Goal: Task Accomplishment & Management: Manage account settings

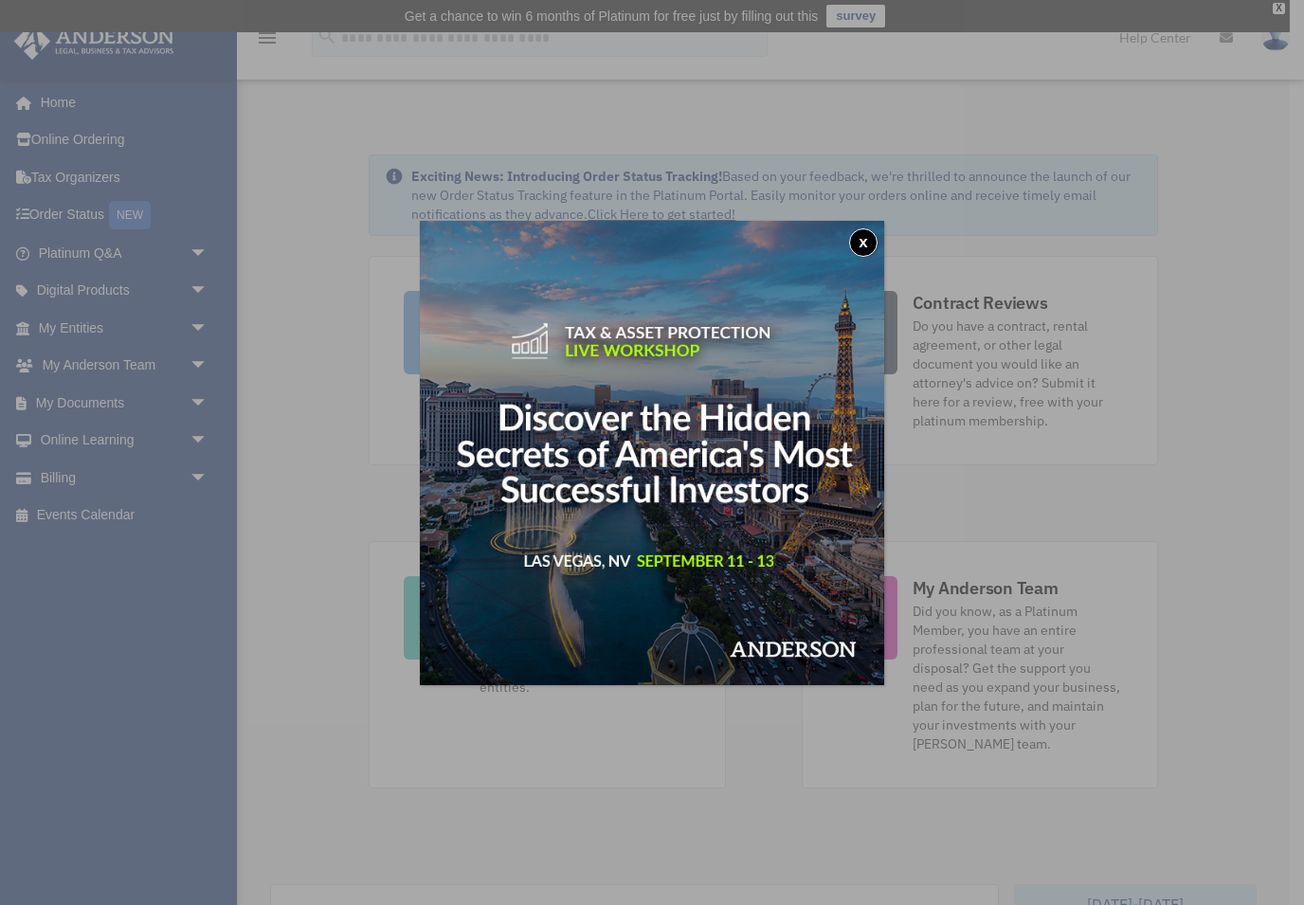
click at [868, 245] on button "x" at bounding box center [863, 242] width 28 height 28
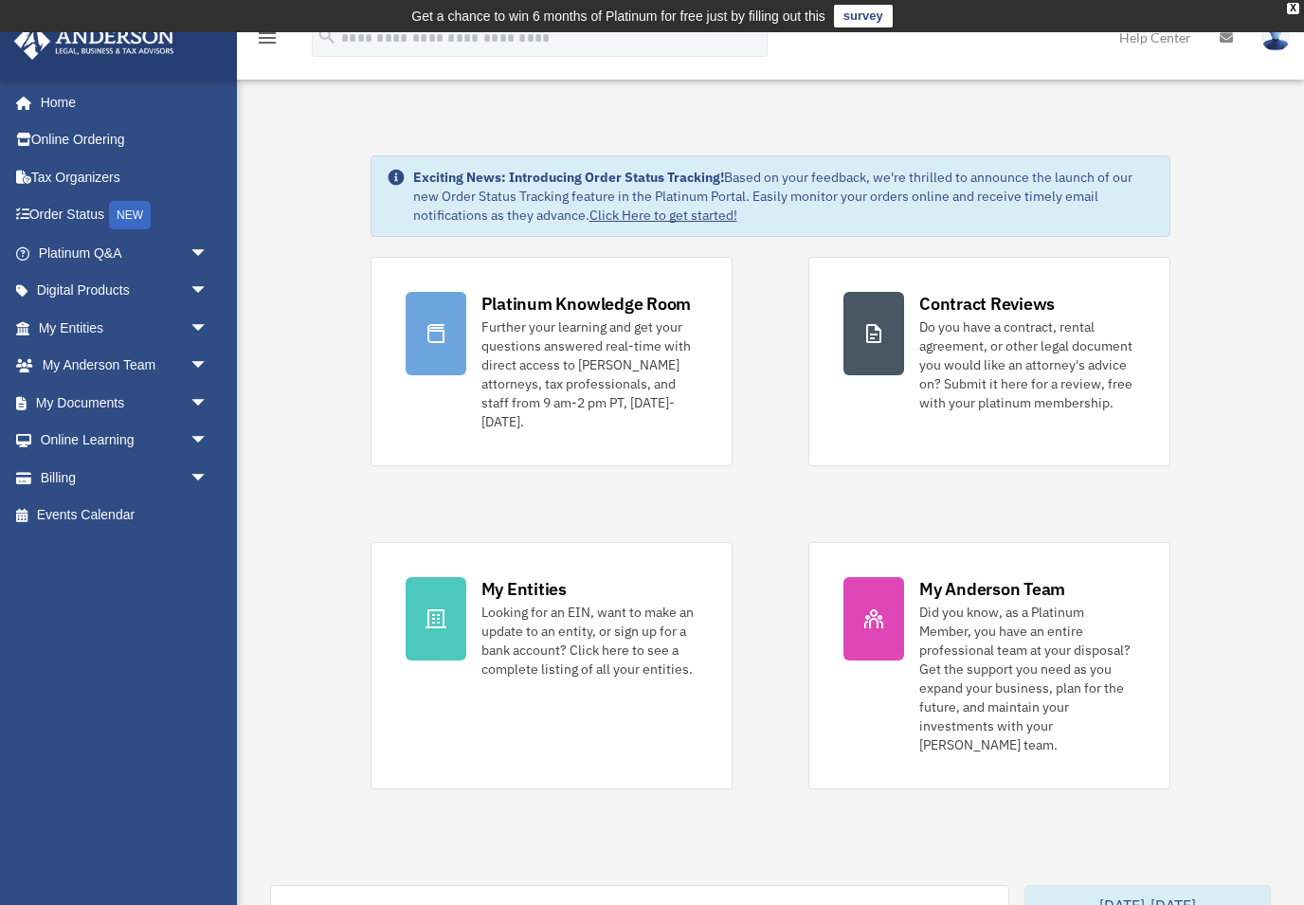
click at [82, 400] on link "My Documents arrow_drop_down" at bounding box center [125, 403] width 224 height 38
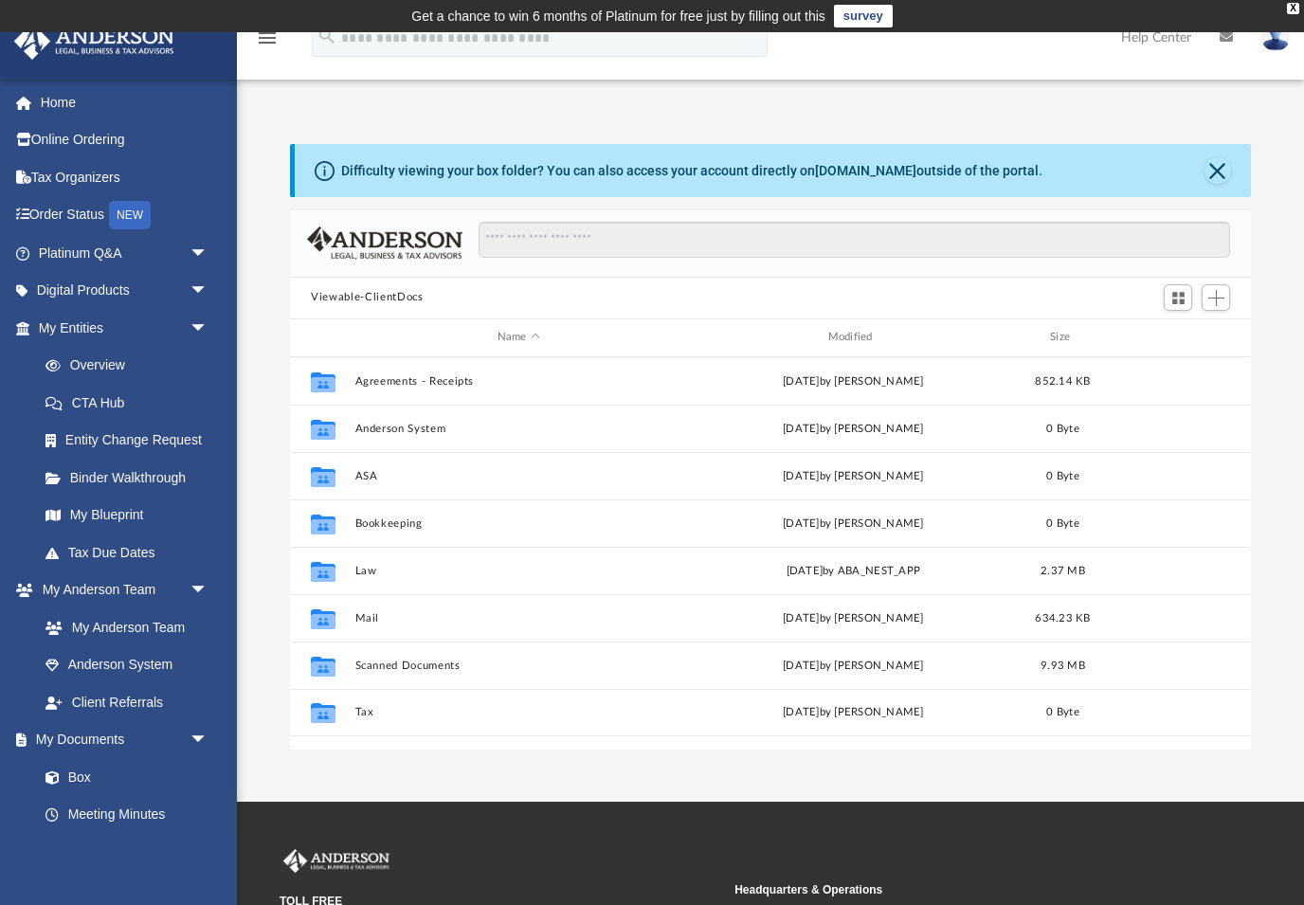
scroll to position [431, 961]
click at [1227, 172] on button "Close" at bounding box center [1218, 170] width 27 height 27
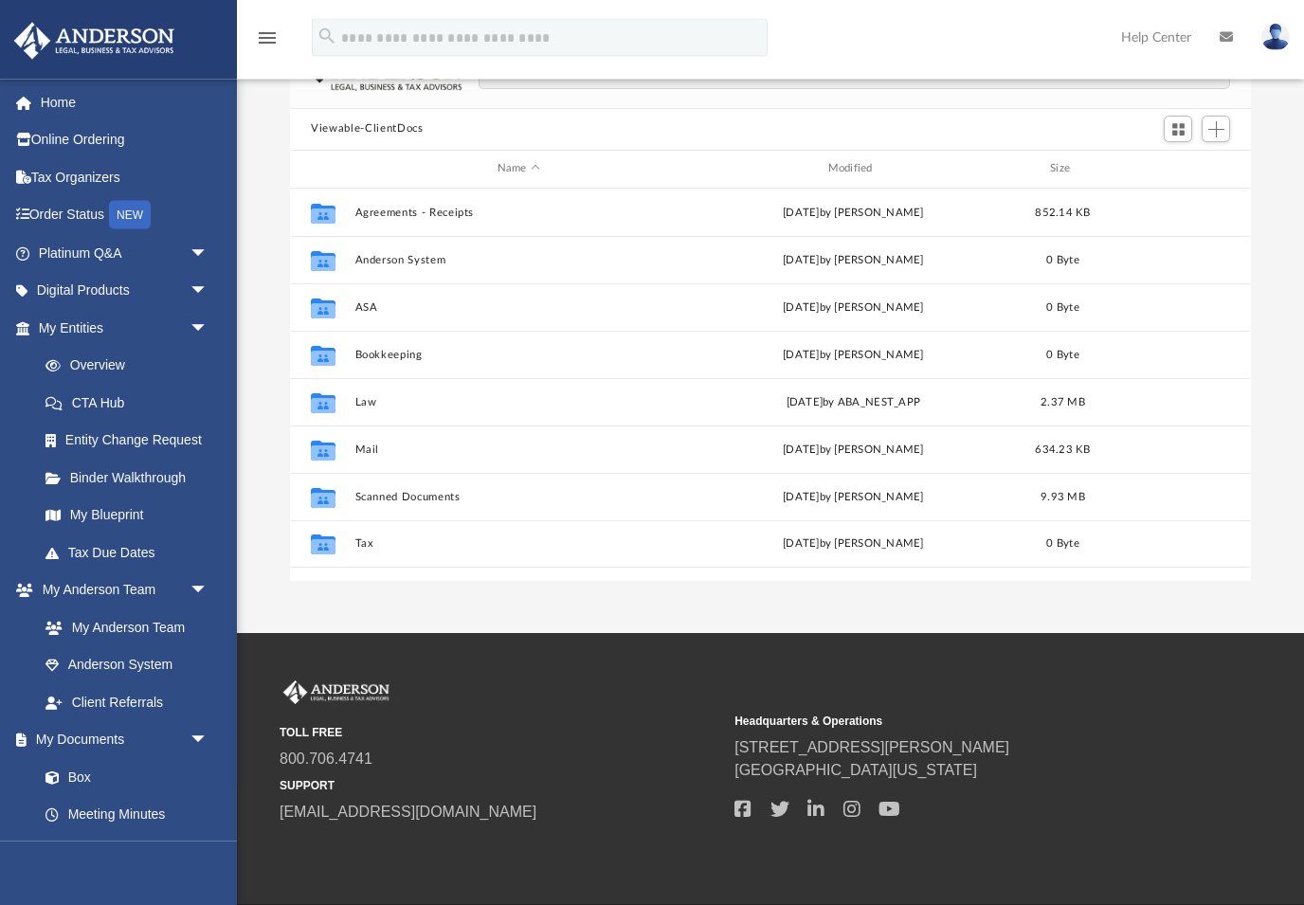
scroll to position [102, 0]
click at [73, 288] on link "Digital Products arrow_drop_down" at bounding box center [125, 291] width 224 height 38
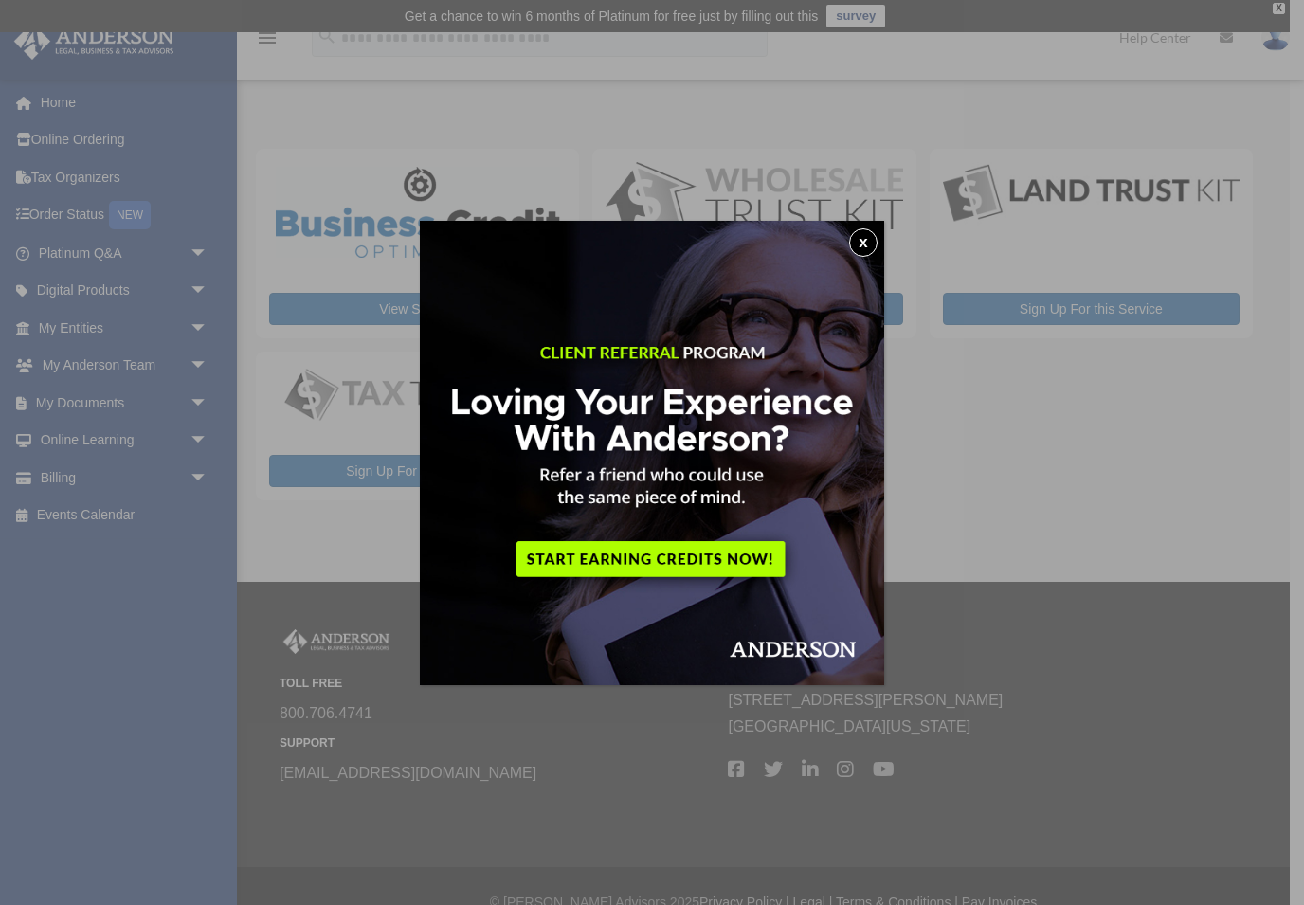
click at [860, 254] on button "x" at bounding box center [863, 242] width 28 height 28
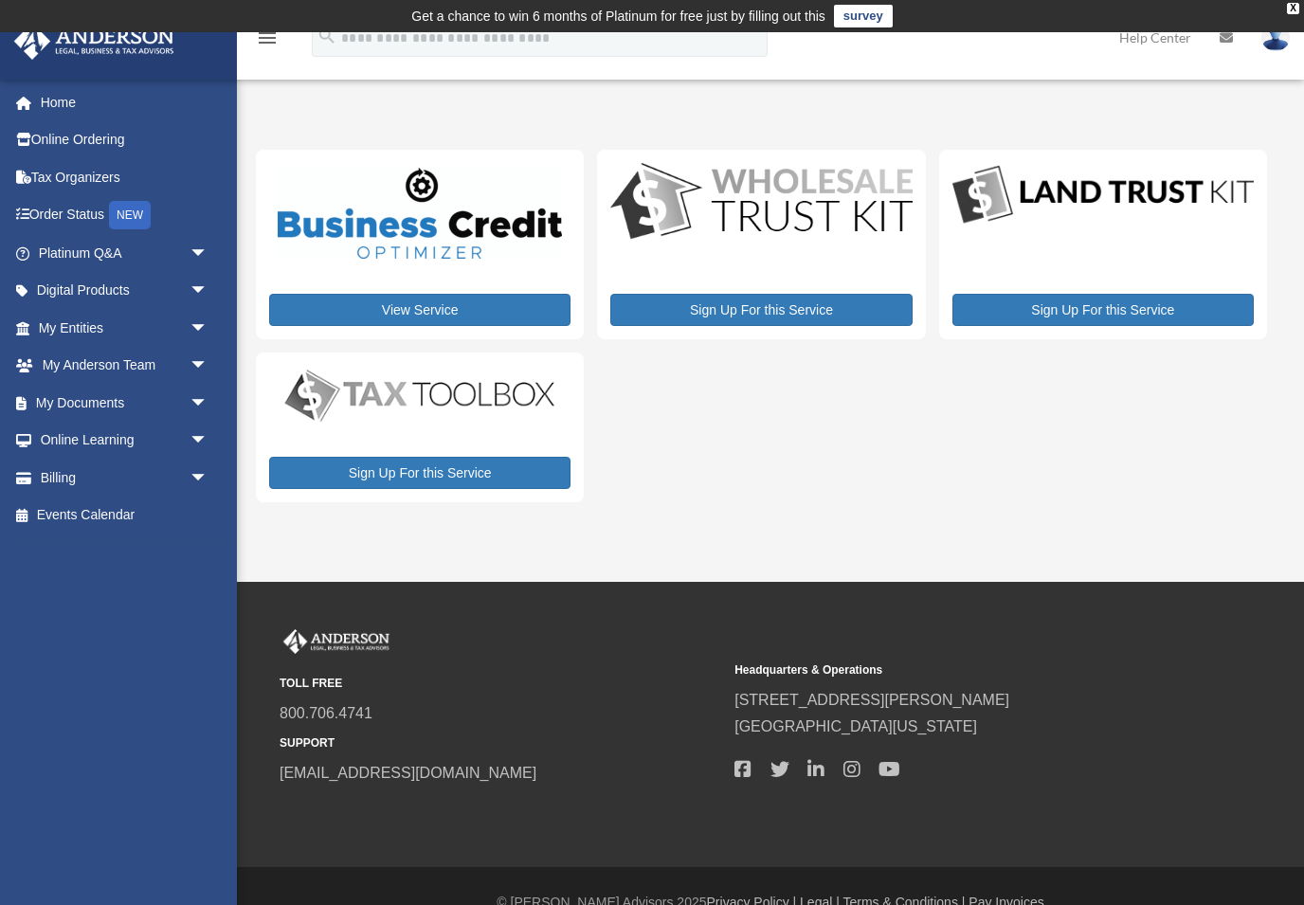
click at [73, 140] on link "Online Ordering" at bounding box center [125, 140] width 224 height 38
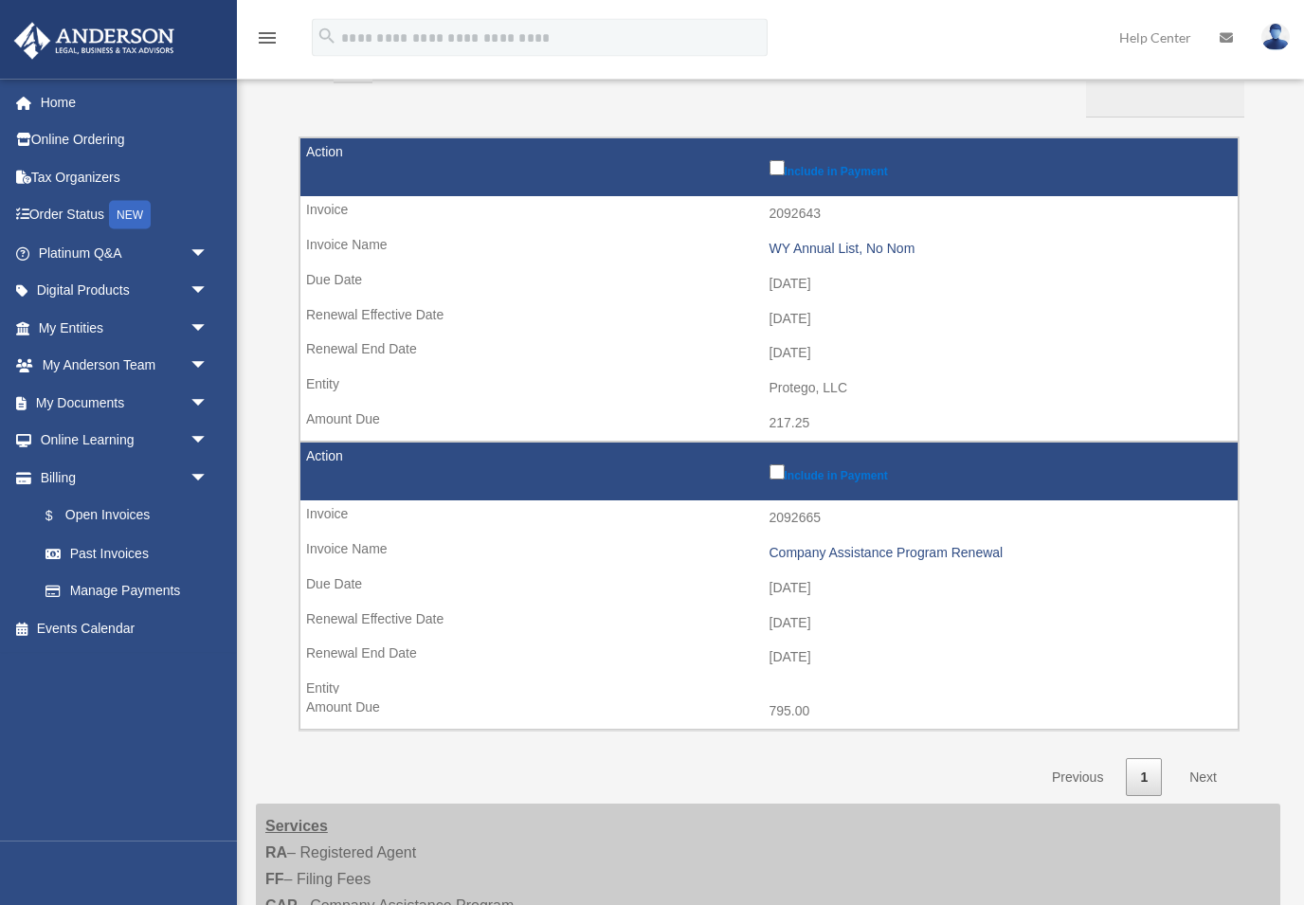
scroll to position [228, 0]
click at [935, 545] on div "Company Assistance Program Renewal" at bounding box center [1000, 553] width 460 height 16
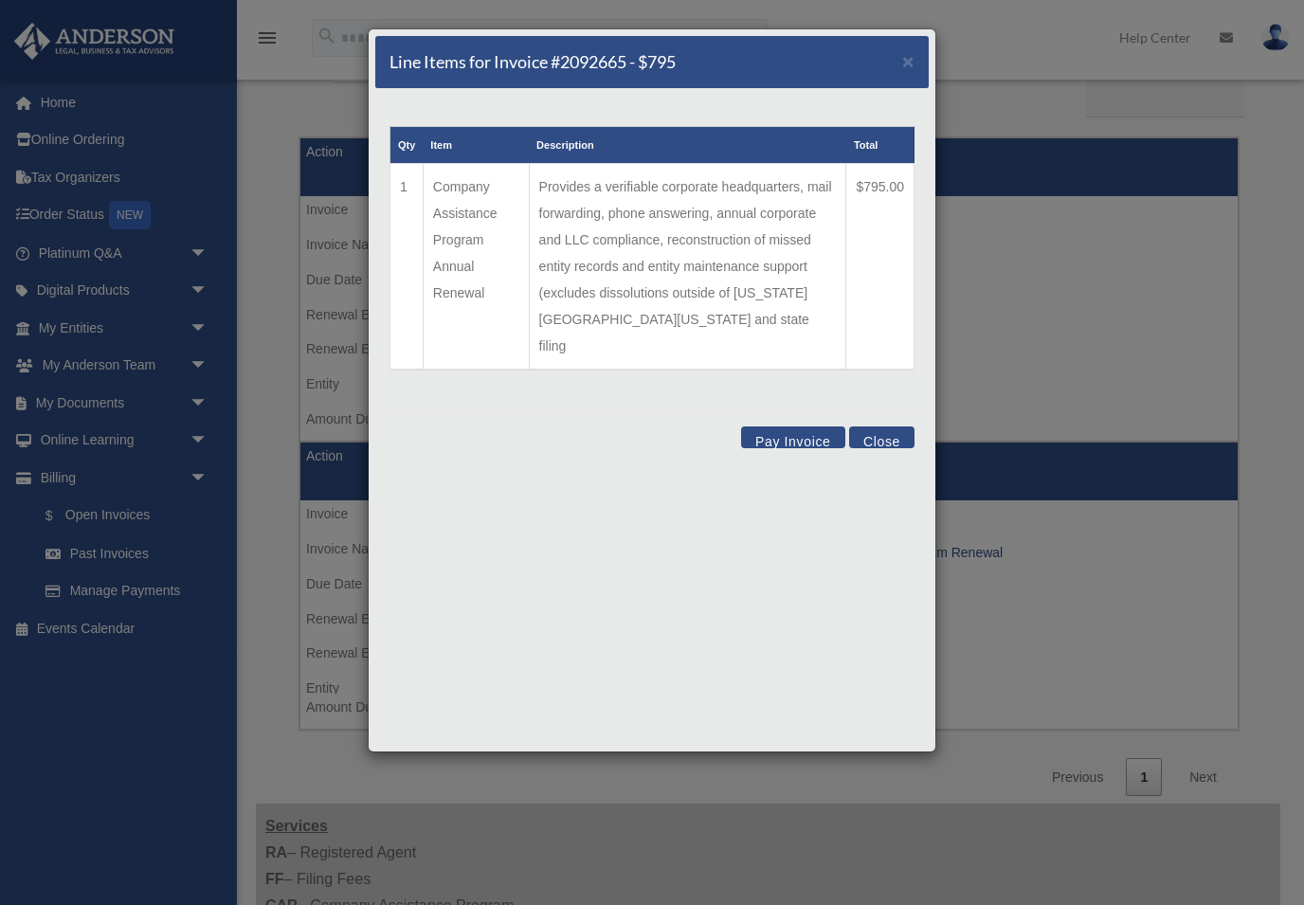
click at [912, 68] on span "×" at bounding box center [909, 61] width 12 height 22
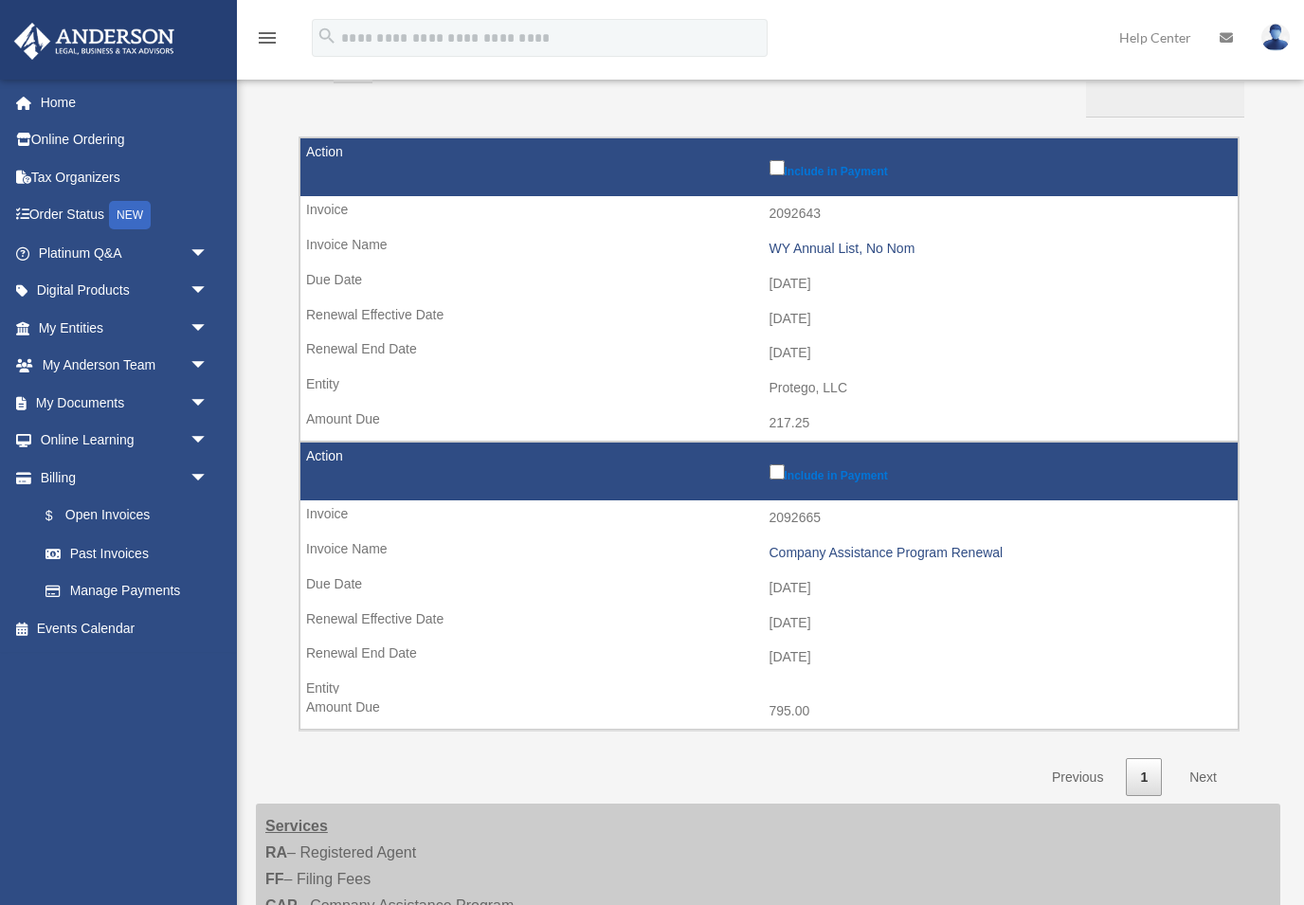
click at [891, 241] on div "WY Annual List, No Nom" at bounding box center [1000, 249] width 460 height 16
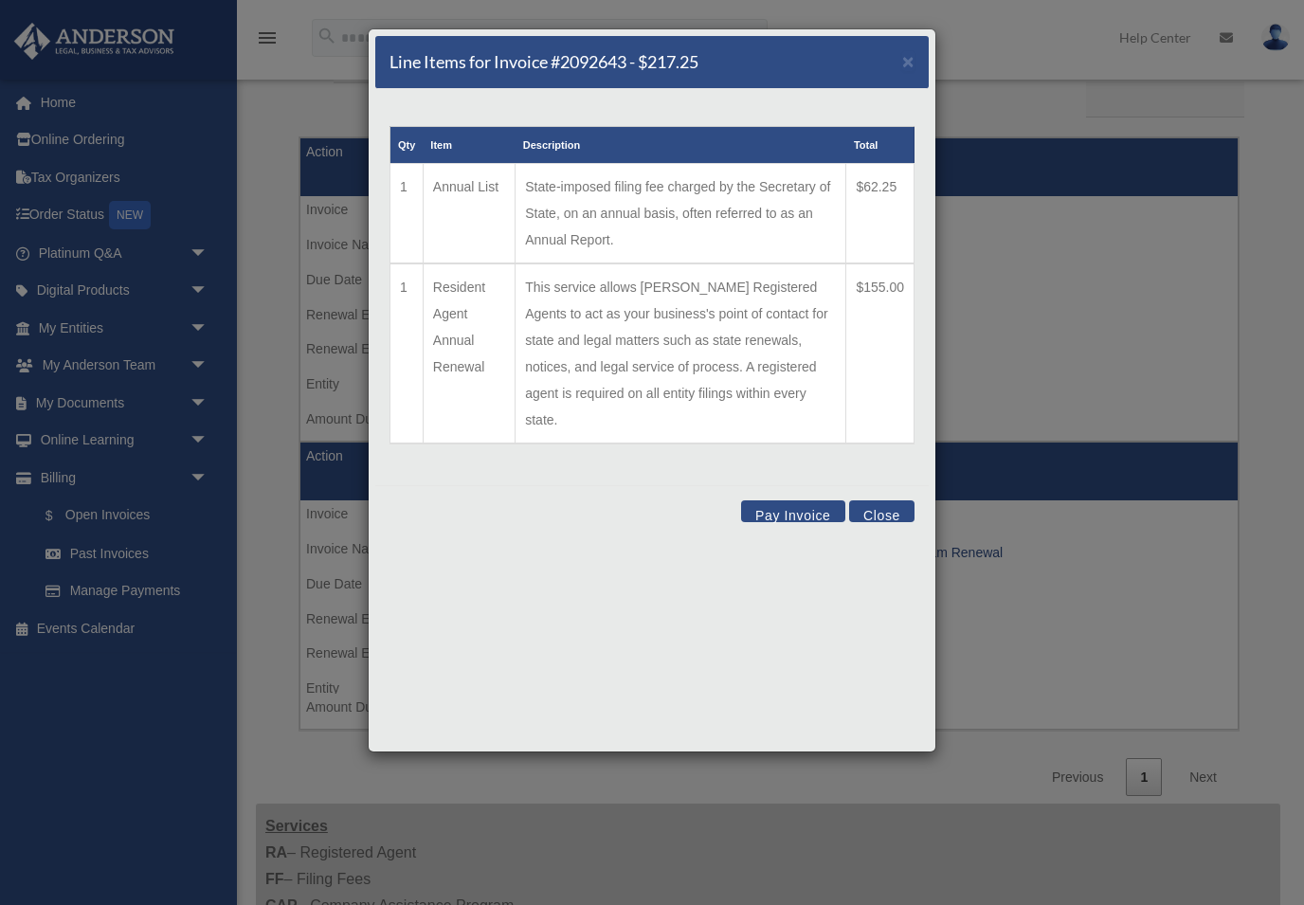
click at [914, 67] on span "×" at bounding box center [909, 61] width 12 height 22
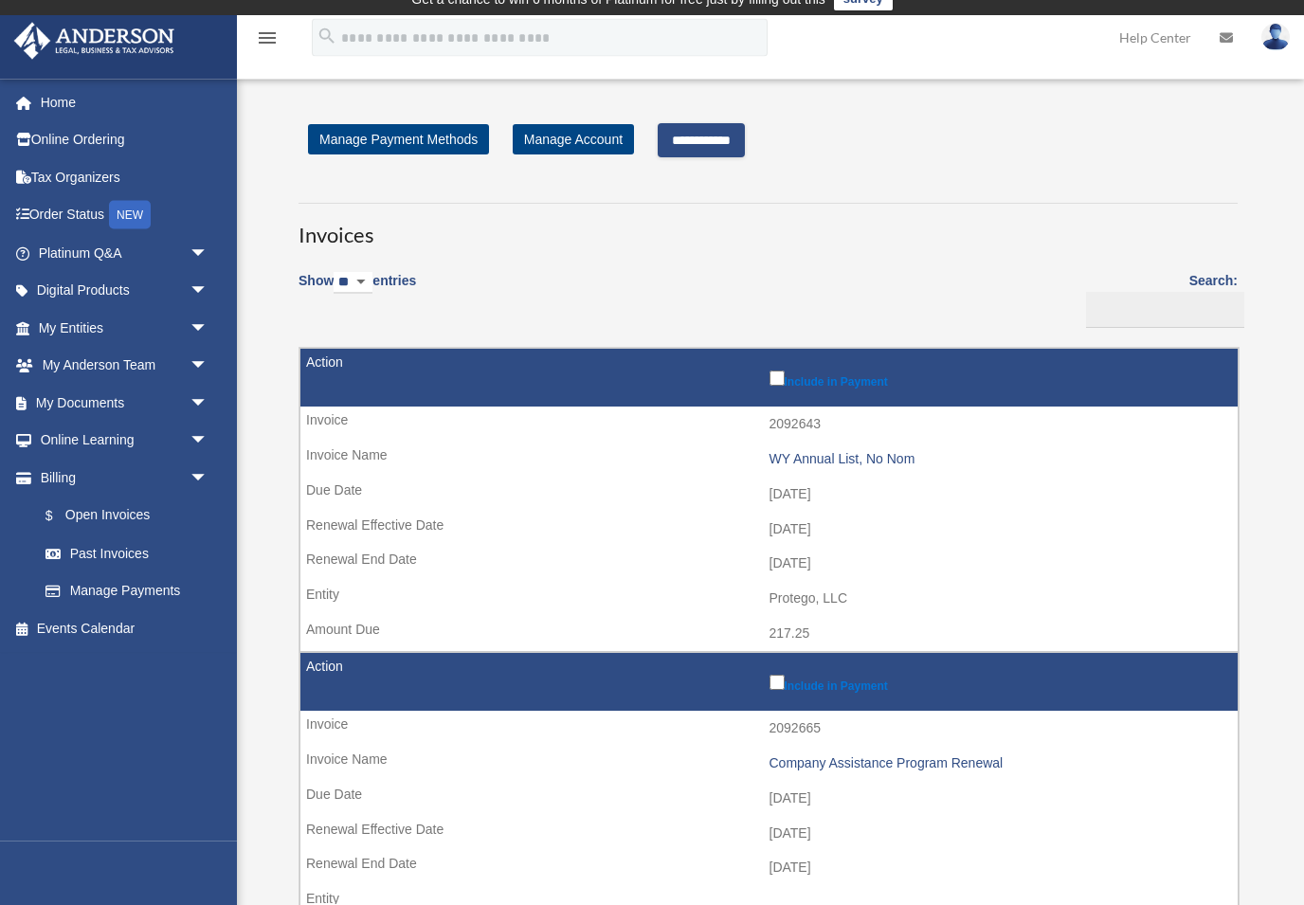
scroll to position [0, 0]
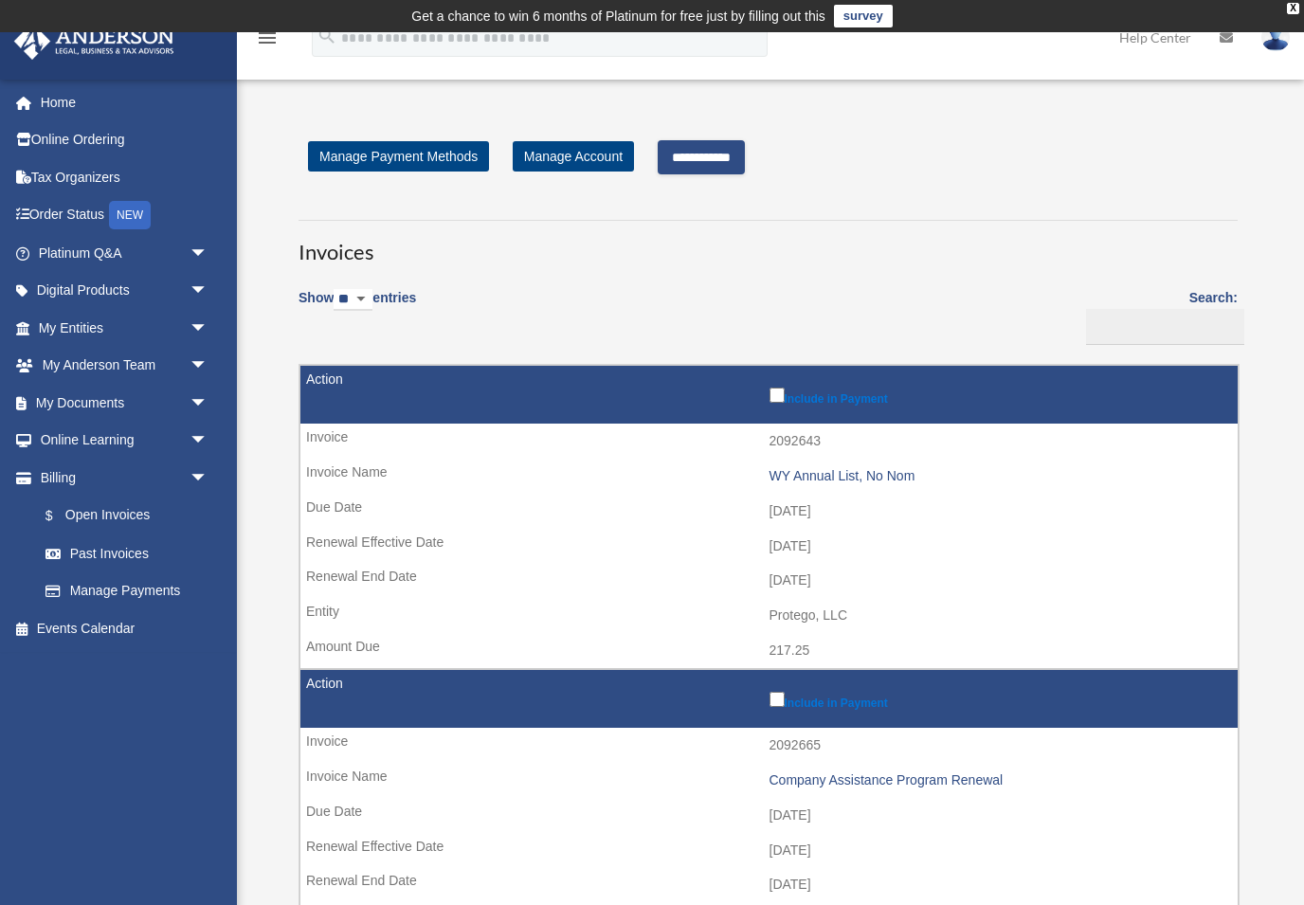
click at [381, 152] on link "Manage Payment Methods" at bounding box center [398, 156] width 181 height 30
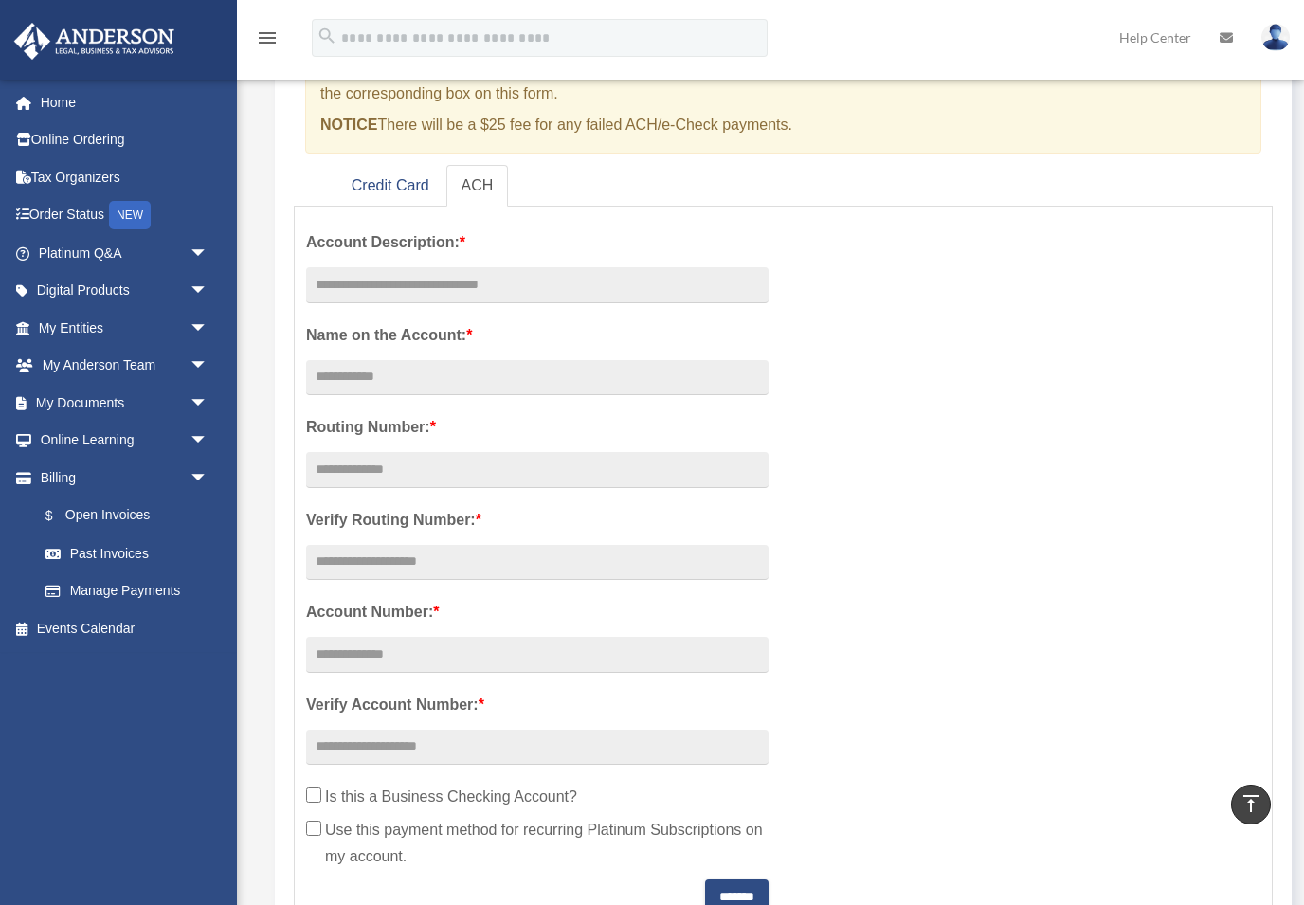
scroll to position [233, 0]
click at [374, 182] on link "Credit Card" at bounding box center [391, 187] width 108 height 43
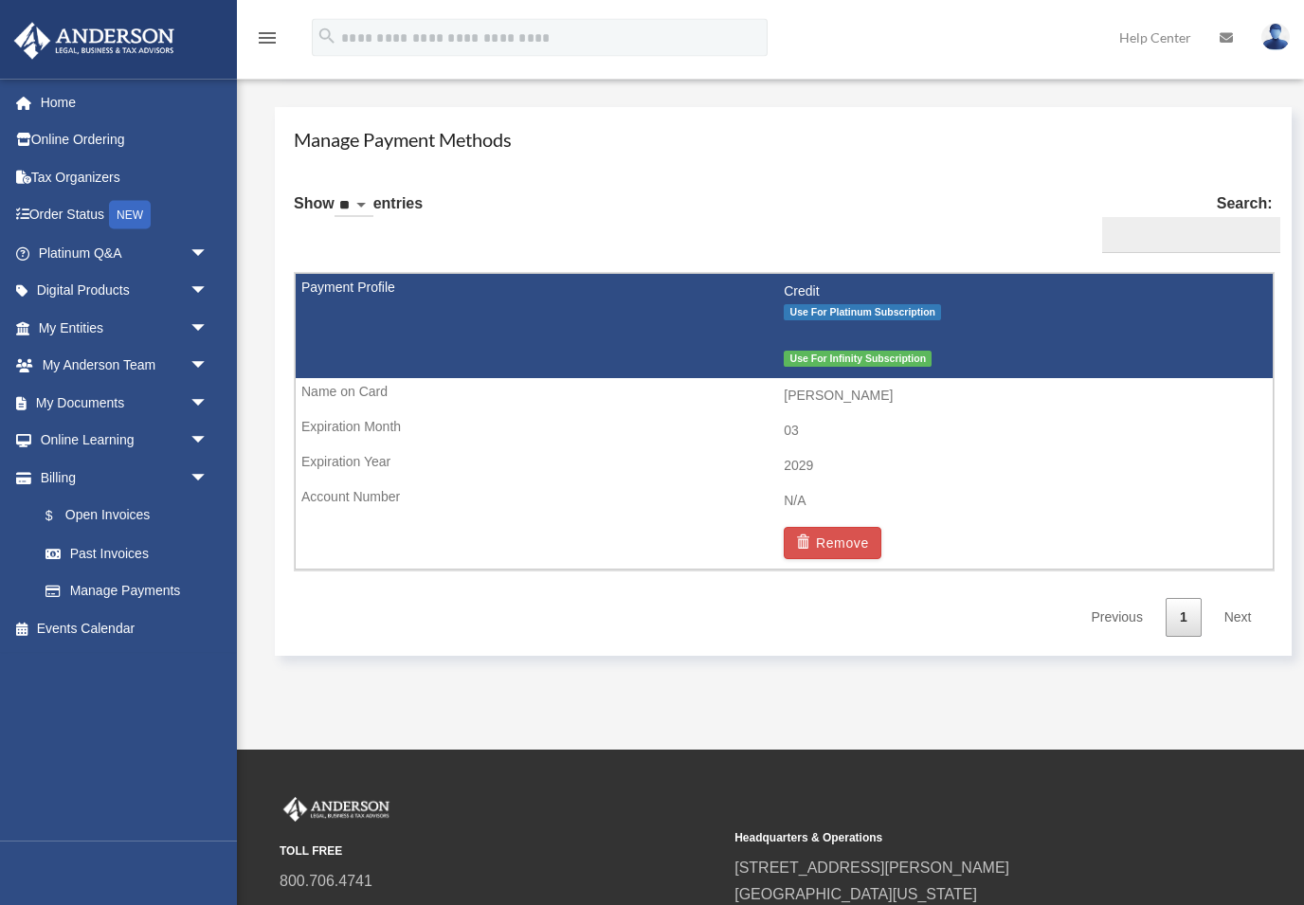
scroll to position [1082, 0]
click at [896, 304] on span "Use For Platinum Subscription" at bounding box center [862, 312] width 157 height 16
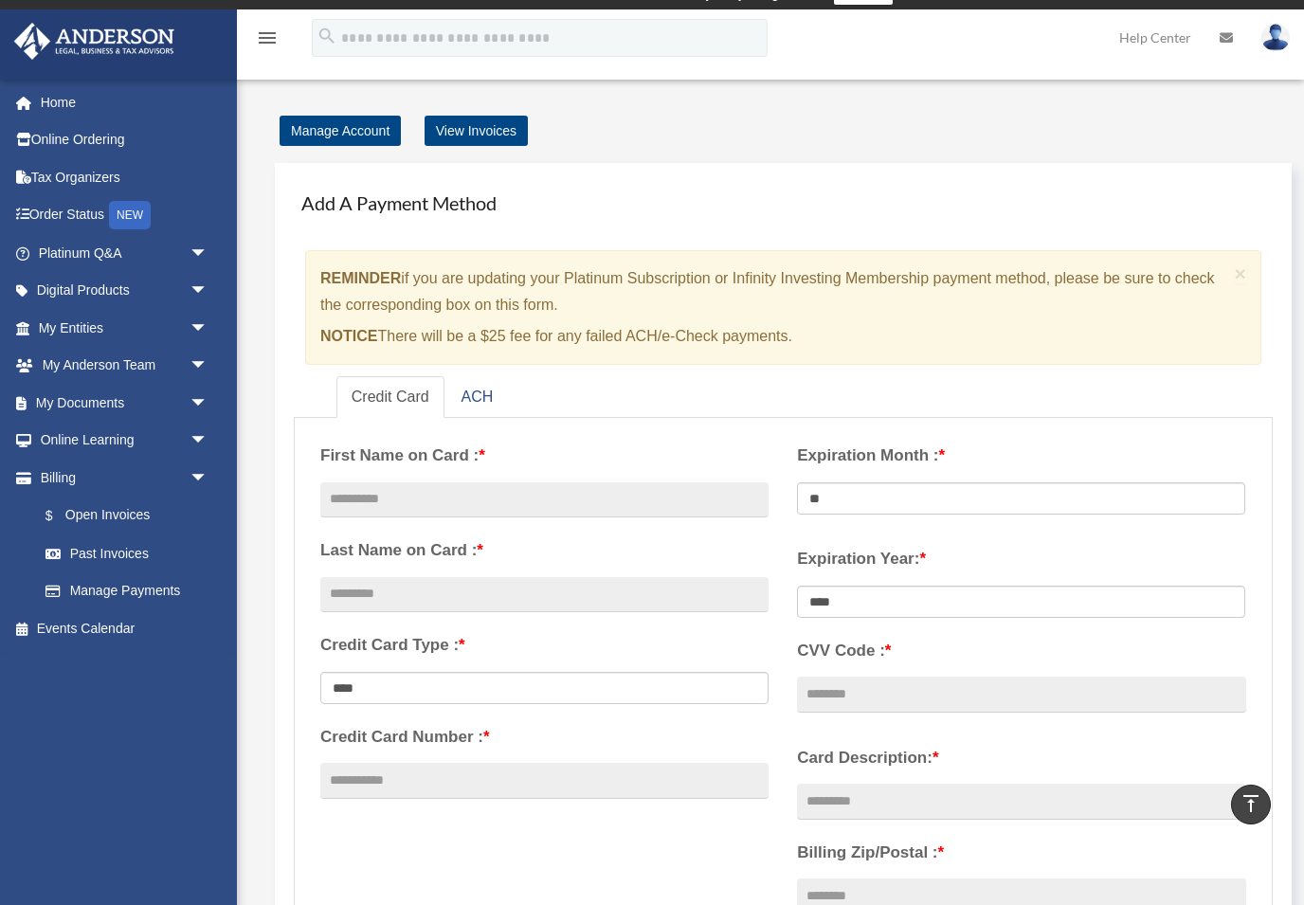
scroll to position [0, 0]
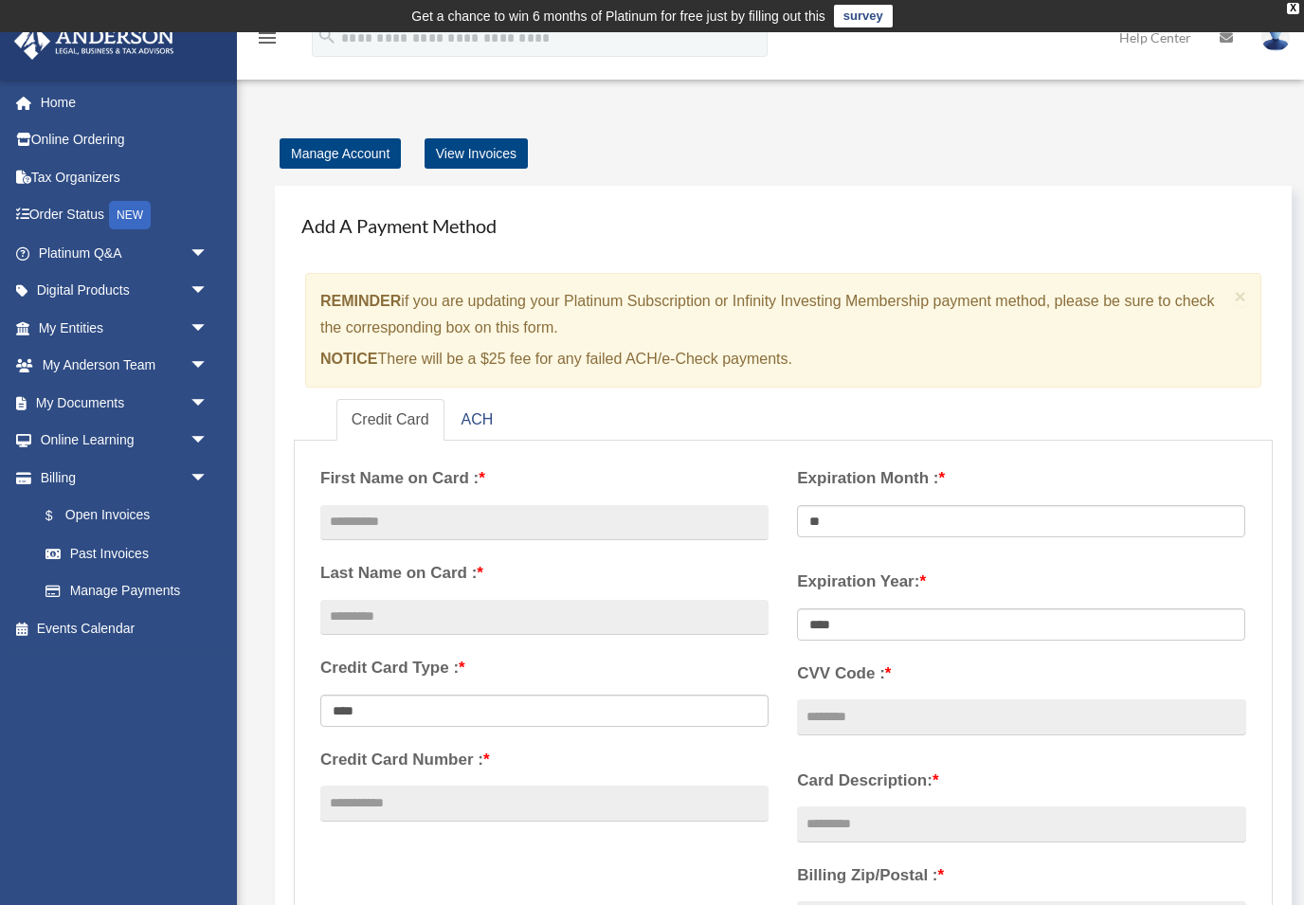
click at [472, 152] on link "View Invoices" at bounding box center [476, 153] width 103 height 30
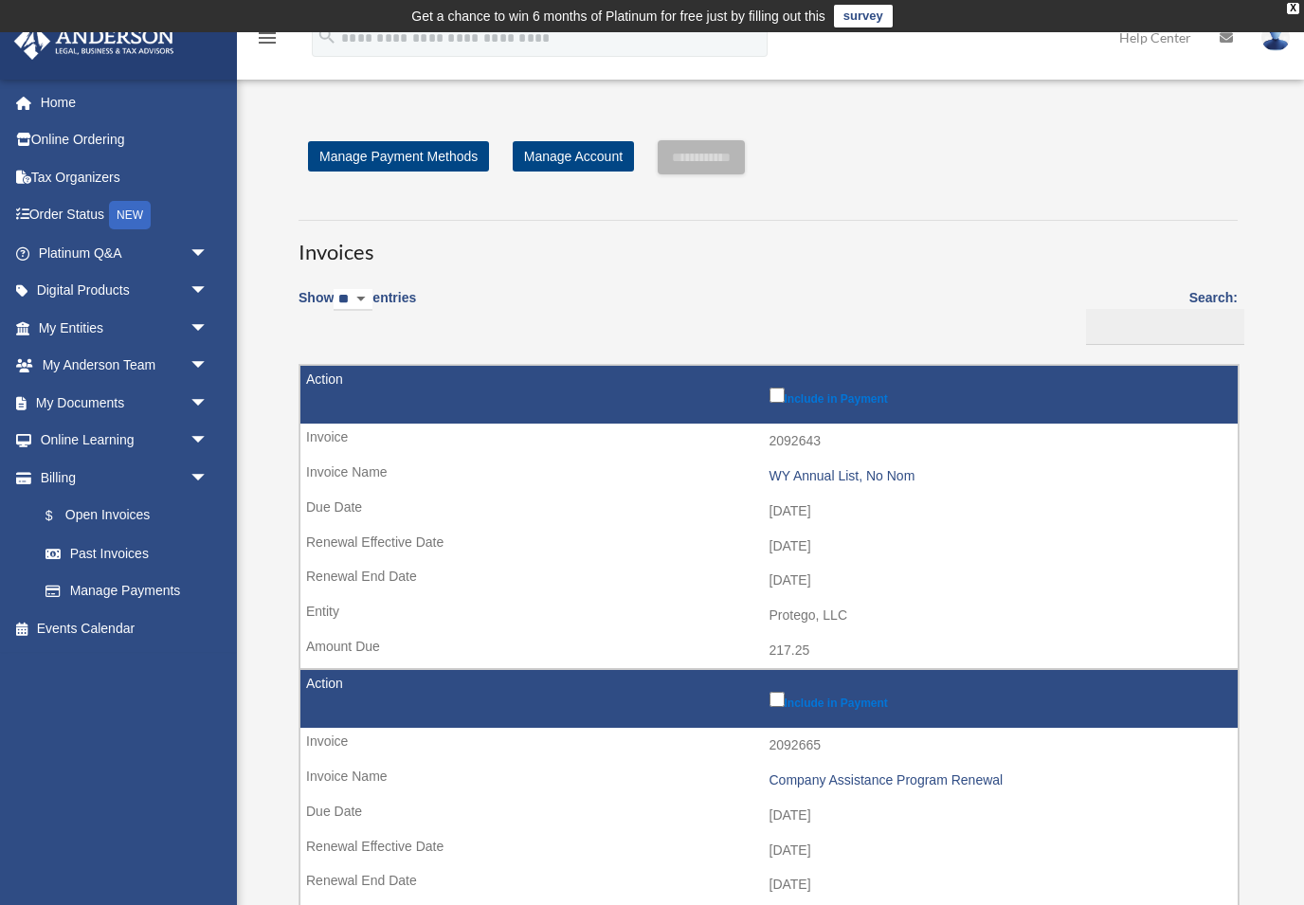
click at [98, 510] on link "$ Open Invoices" at bounding box center [122, 516] width 191 height 39
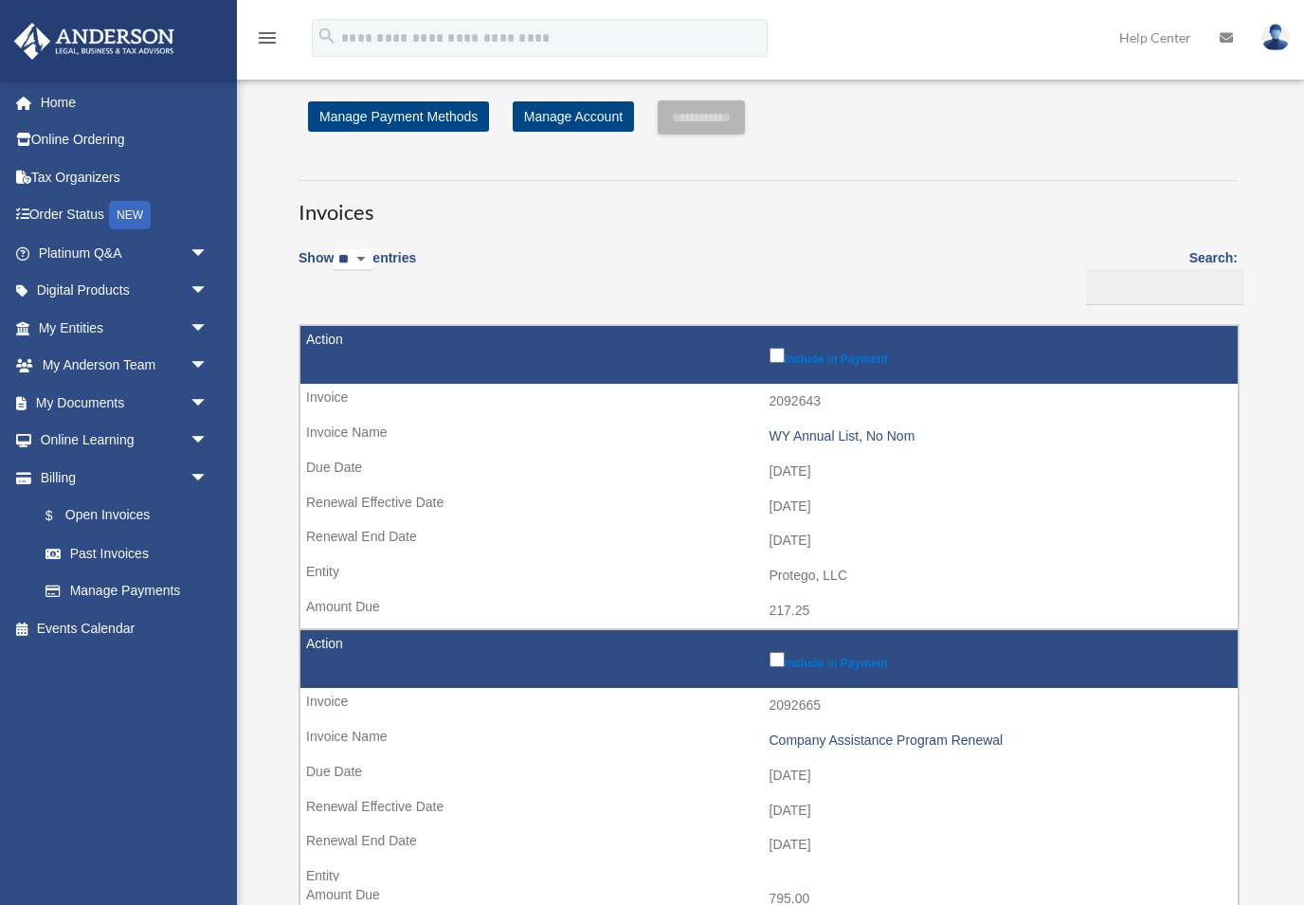
scroll to position [39, 0]
click at [574, 116] on link "Manage Account" at bounding box center [573, 117] width 121 height 30
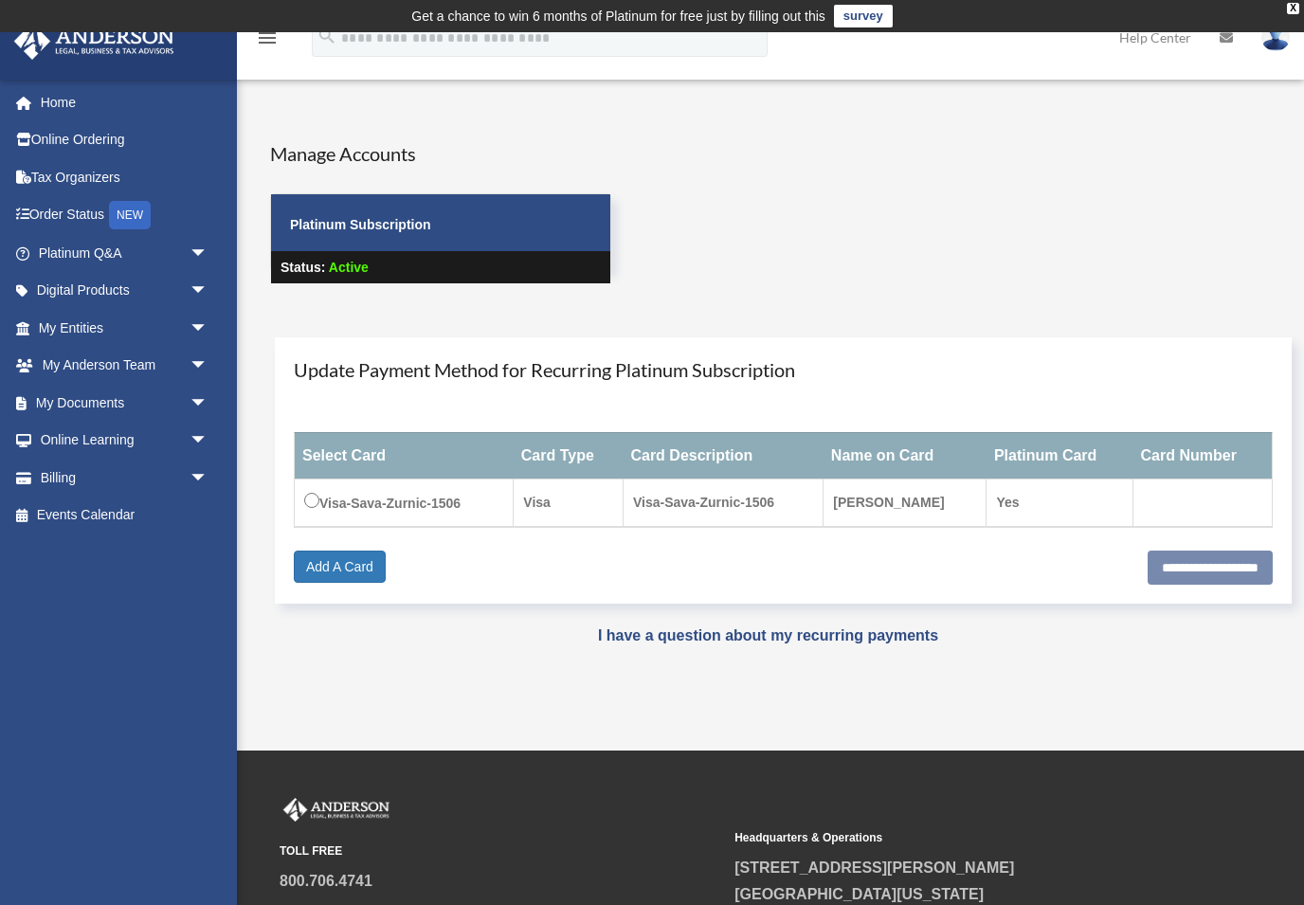
click at [51, 103] on link "Home" at bounding box center [125, 102] width 224 height 38
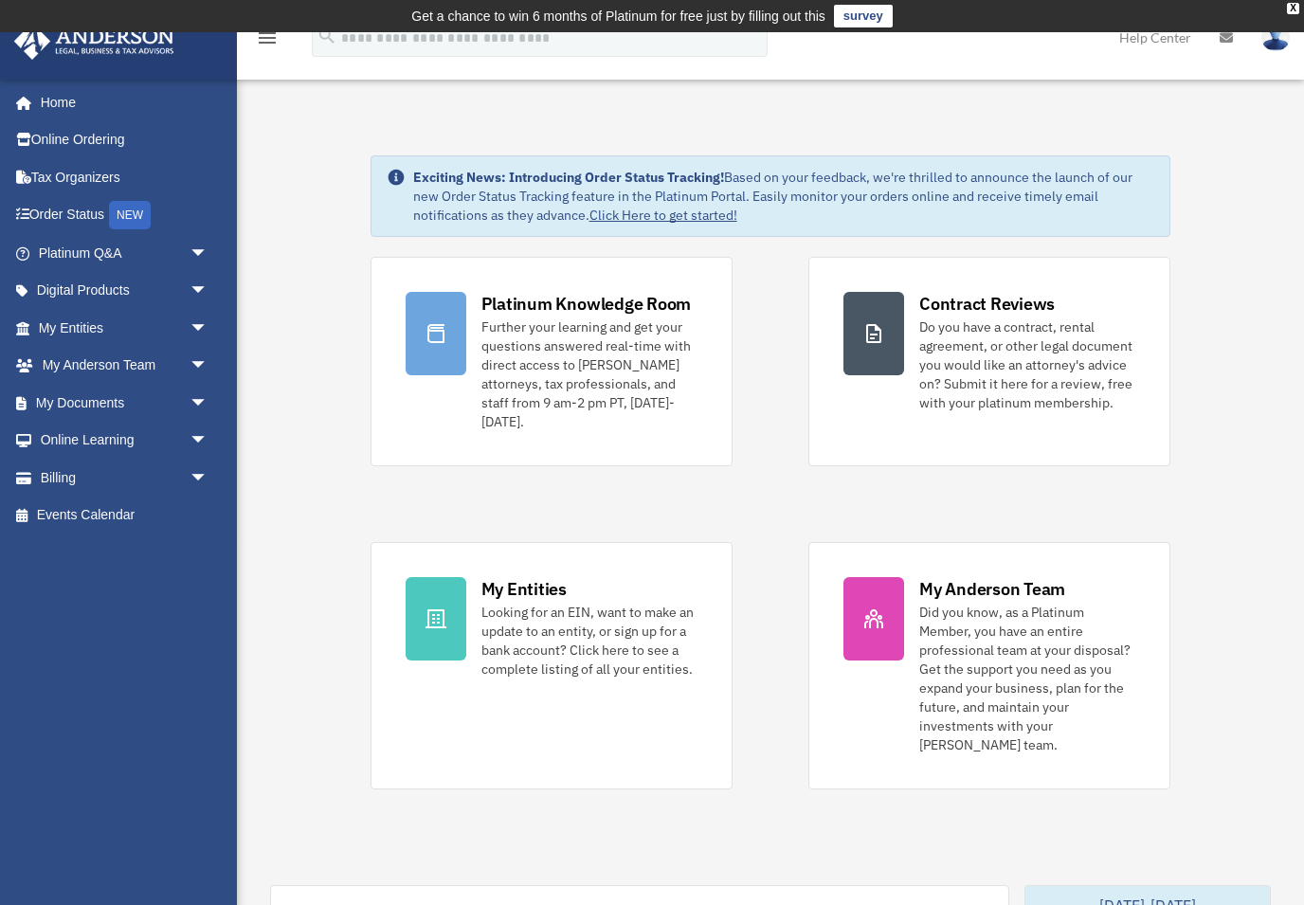
click at [1281, 44] on img at bounding box center [1276, 37] width 28 height 27
click at [958, 169] on link "Logout" at bounding box center [968, 165] width 190 height 39
